Goal: Information Seeking & Learning: Check status

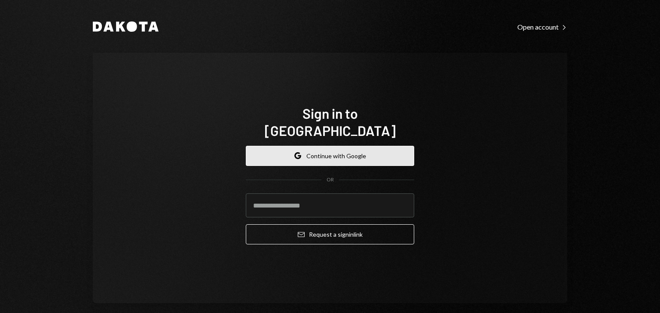
click at [337, 153] on button "Google Continue with Google" at bounding box center [330, 156] width 168 height 20
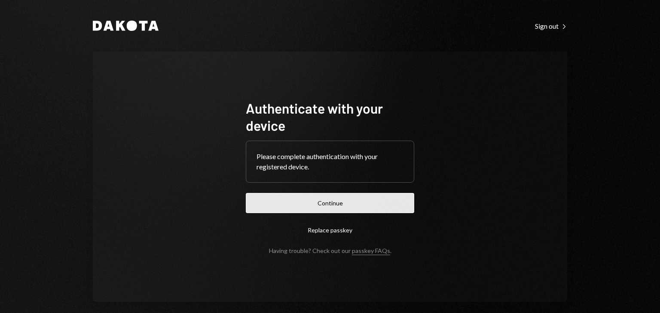
click at [331, 198] on button "Continue" at bounding box center [330, 203] width 168 height 20
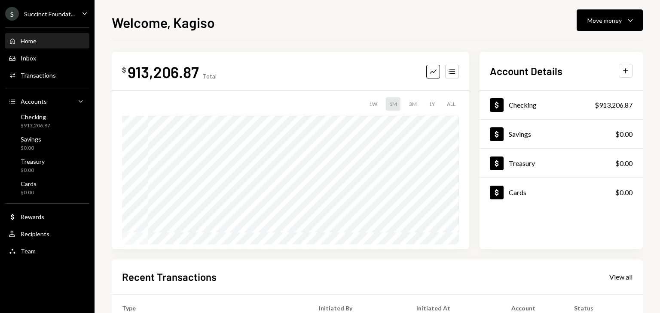
click at [57, 12] on div "Succinct Foundat..." at bounding box center [49, 13] width 51 height 7
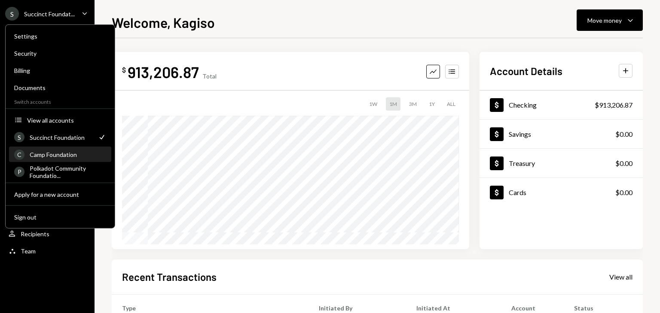
click at [72, 155] on div "Camp Foundation" at bounding box center [68, 154] width 76 height 7
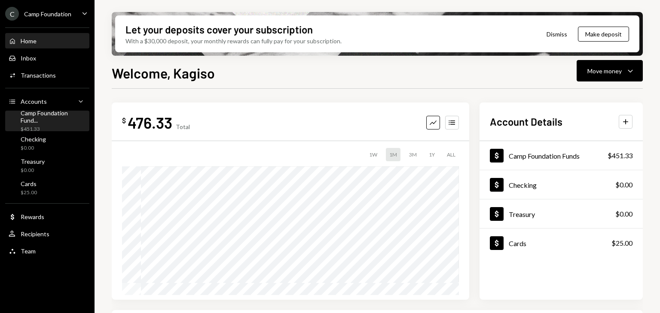
click at [47, 117] on div "Camp Foundation Fund..." at bounding box center [53, 116] width 65 height 15
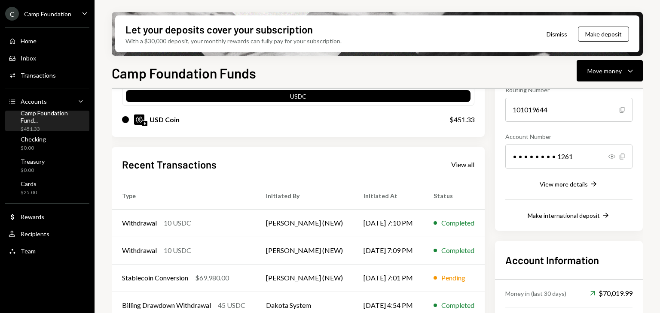
scroll to position [94, 0]
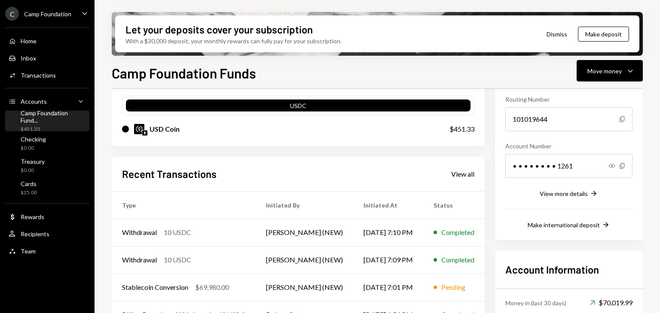
scroll to position [79, 0]
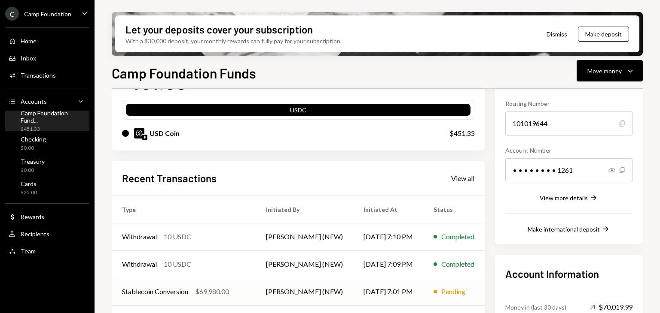
click at [216, 297] on td "Stablecoin Conversion $69,980.00" at bounding box center [184, 291] width 144 height 27
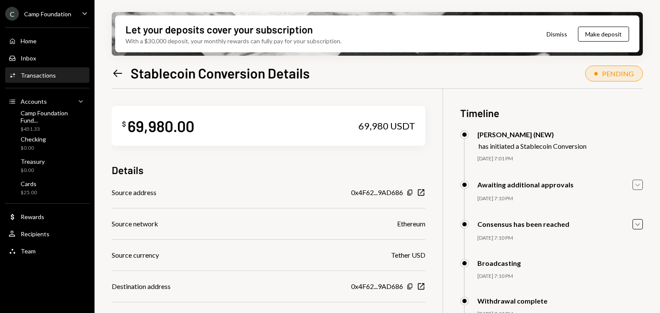
click at [637, 184] on icon "Caret Down" at bounding box center [636, 184] width 9 height 9
